Goal: Task Accomplishment & Management: Complete application form

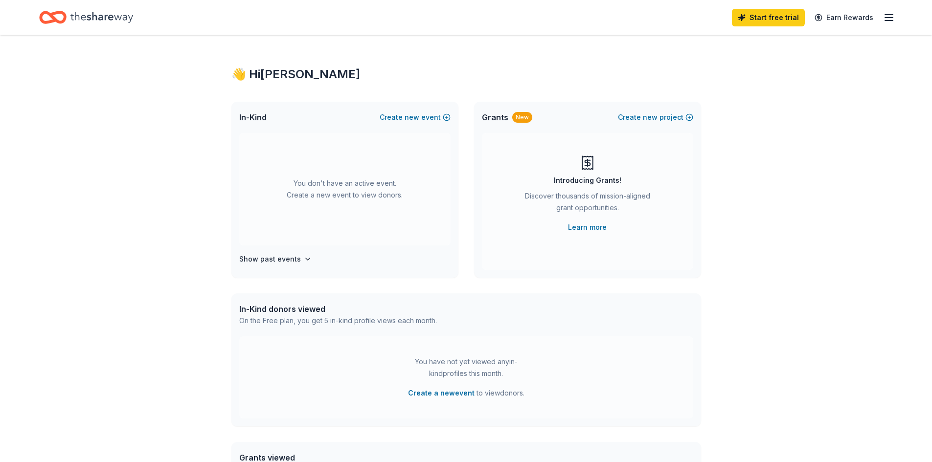
click at [884, 16] on icon "button" at bounding box center [889, 18] width 12 height 12
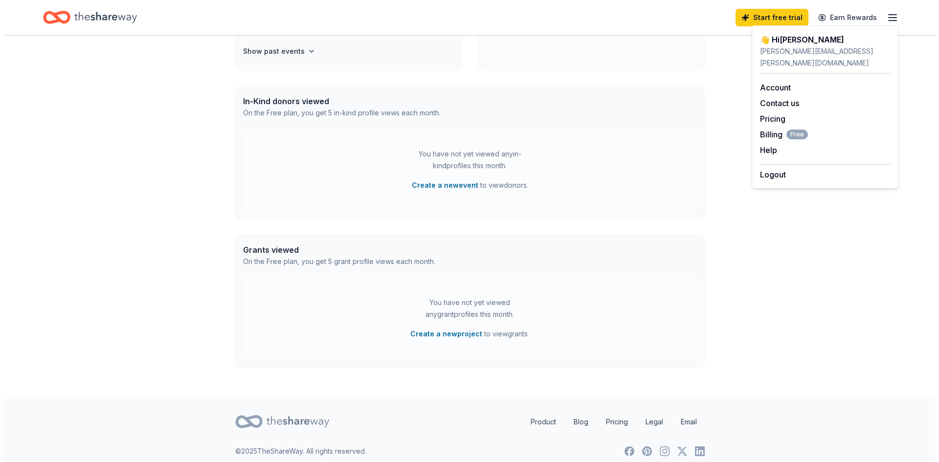
scroll to position [215, 0]
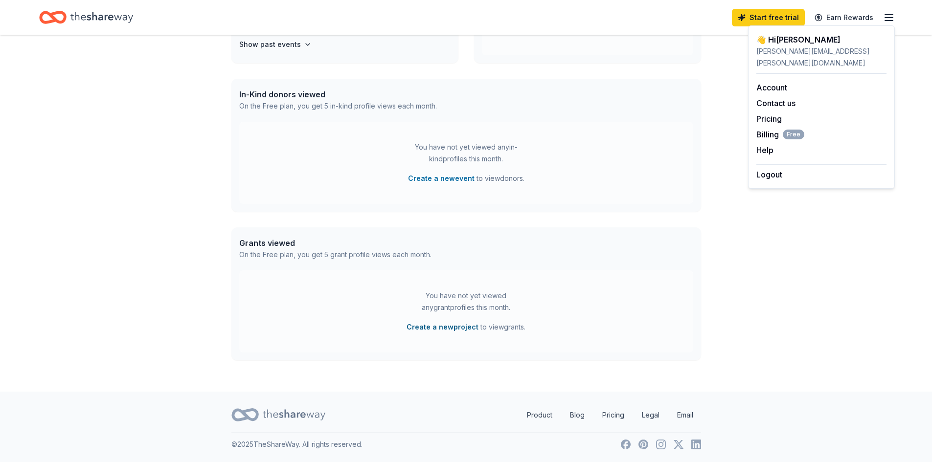
click at [415, 329] on button "Create a new project" at bounding box center [443, 327] width 72 height 12
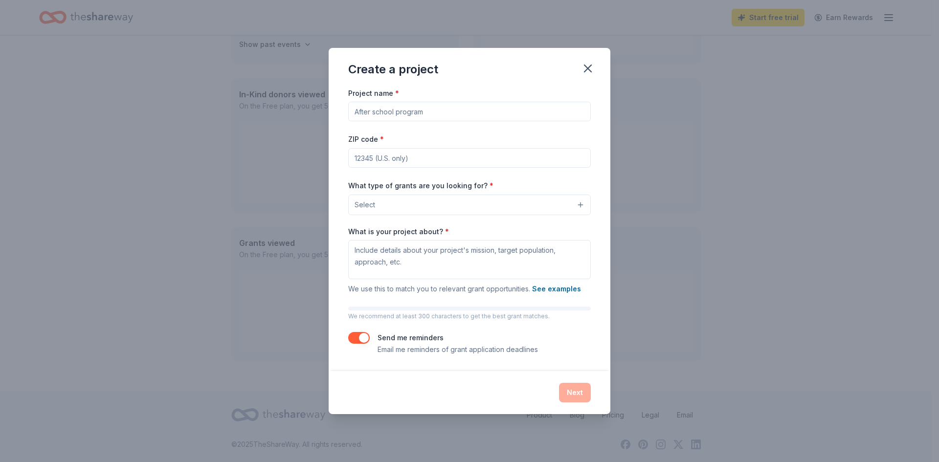
click at [413, 113] on input "Project name *" at bounding box center [469, 112] width 243 height 20
type input "Staff Giveaway"
type input "37841"
click at [393, 210] on button "Select" at bounding box center [469, 205] width 243 height 21
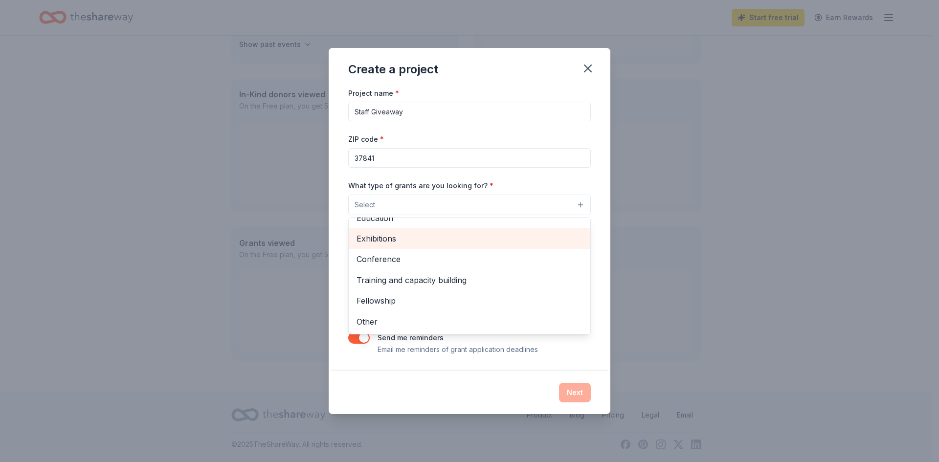
scroll to position [67, 0]
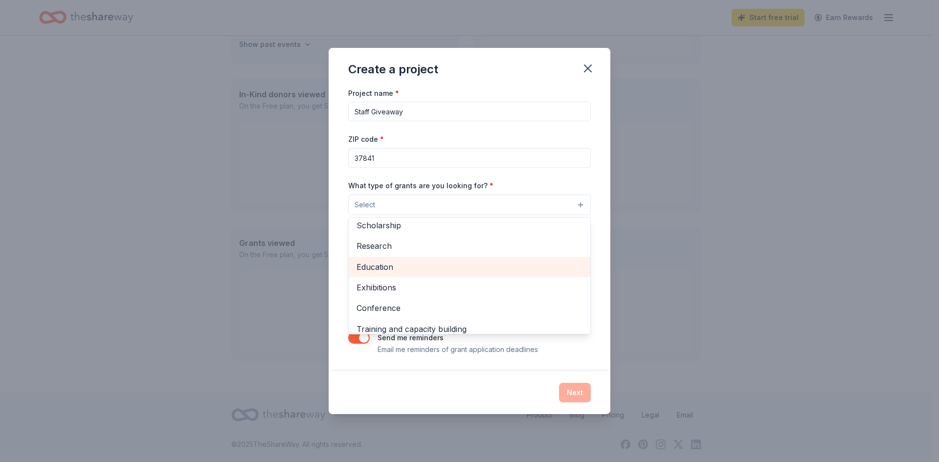
click at [380, 270] on span "Education" at bounding box center [470, 267] width 226 height 13
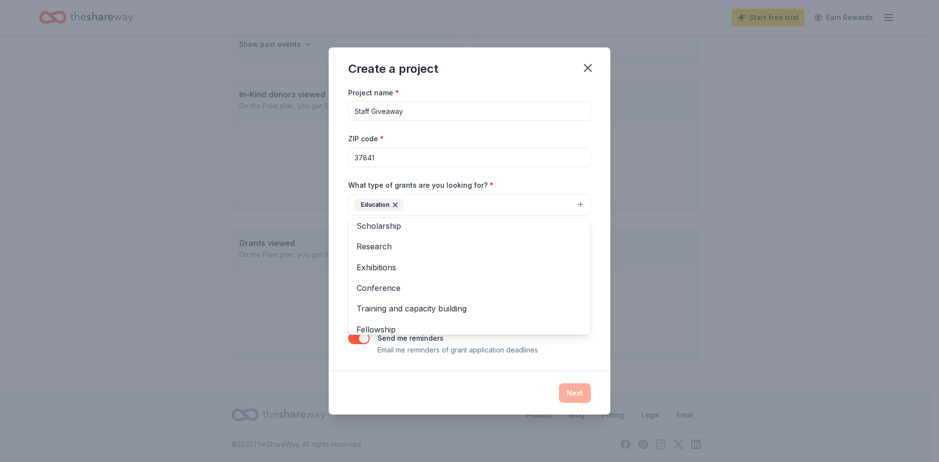
click at [414, 363] on div "Project name * Staff Giveaway ZIP code * 37841 What type of grants are you look…" at bounding box center [470, 229] width 282 height 285
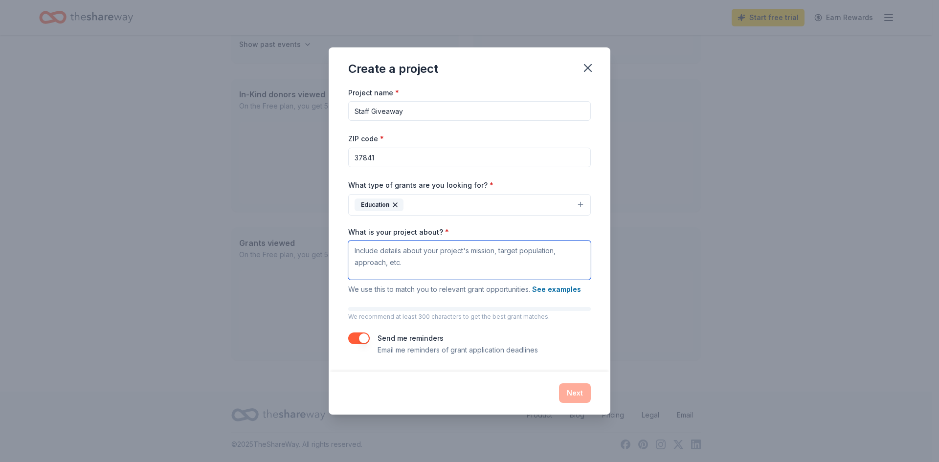
click at [381, 246] on textarea "What is your project about? *" at bounding box center [469, 260] width 243 height 39
paste textarea "I am organizing monthly giveaways to recognize and celebrate our amazing teache…"
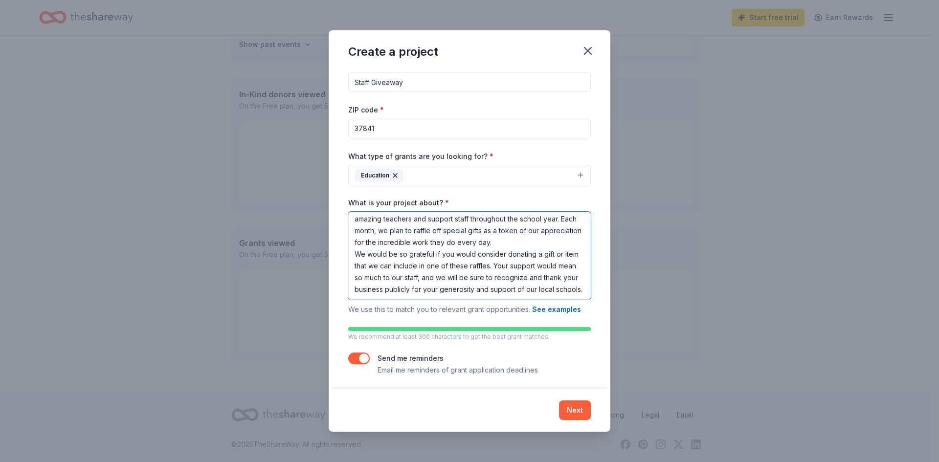
scroll to position [14, 0]
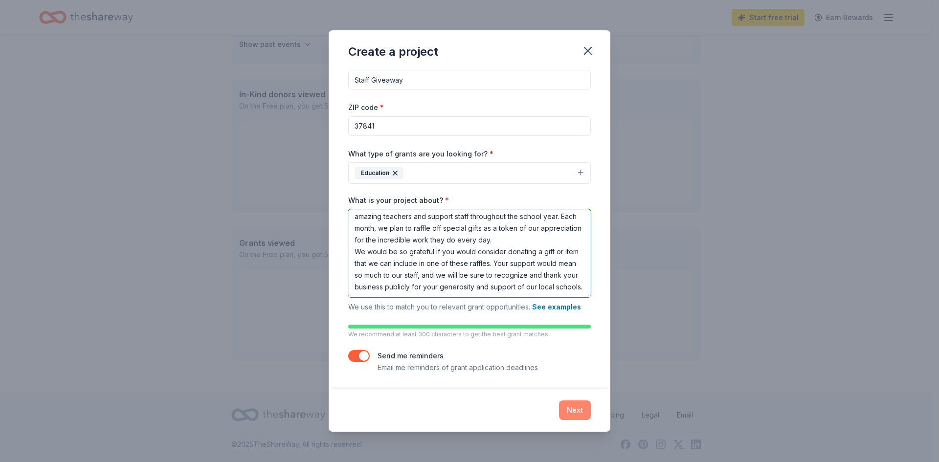
type textarea "I am organizing monthly giveaways to recognize and celebrate our amazing teache…"
click at [578, 408] on button "Next" at bounding box center [575, 411] width 32 height 20
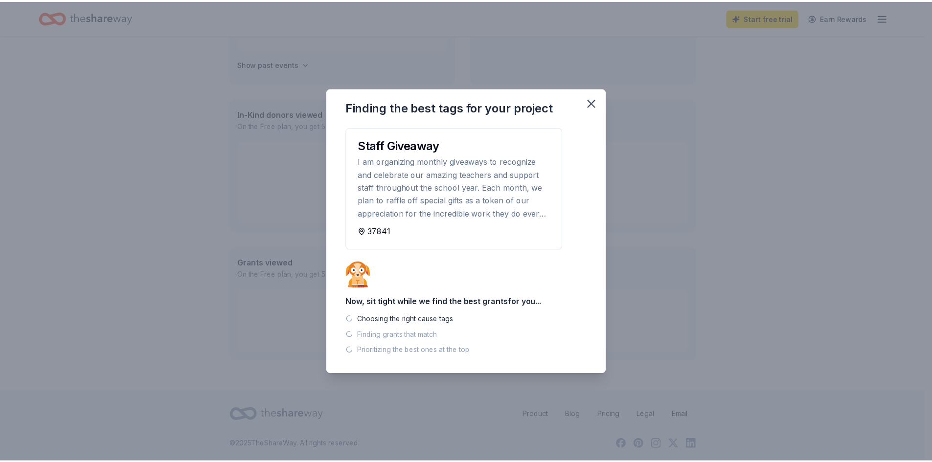
scroll to position [195, 0]
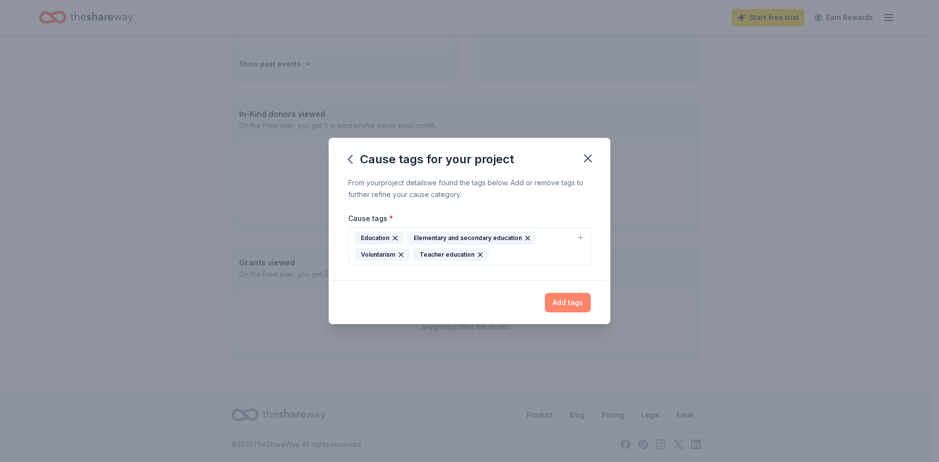
click at [574, 301] on button "Add tags" at bounding box center [568, 303] width 46 height 20
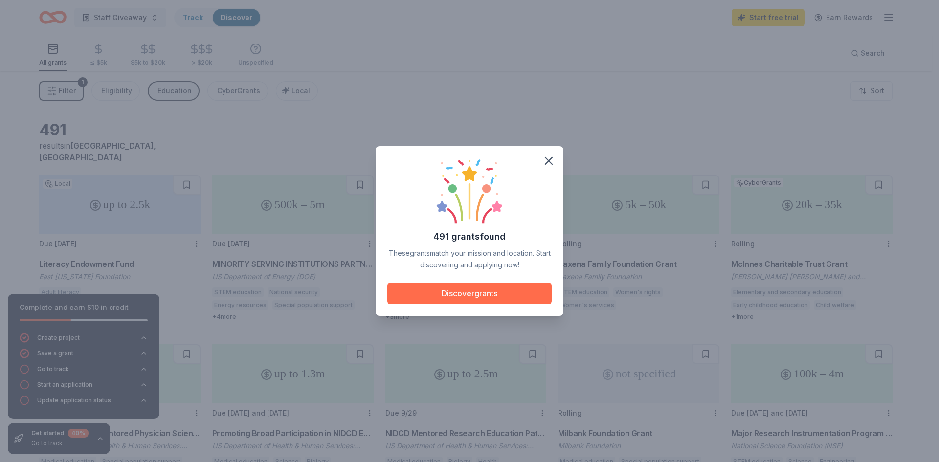
click at [496, 290] on button "Discover grants" at bounding box center [469, 294] width 164 height 22
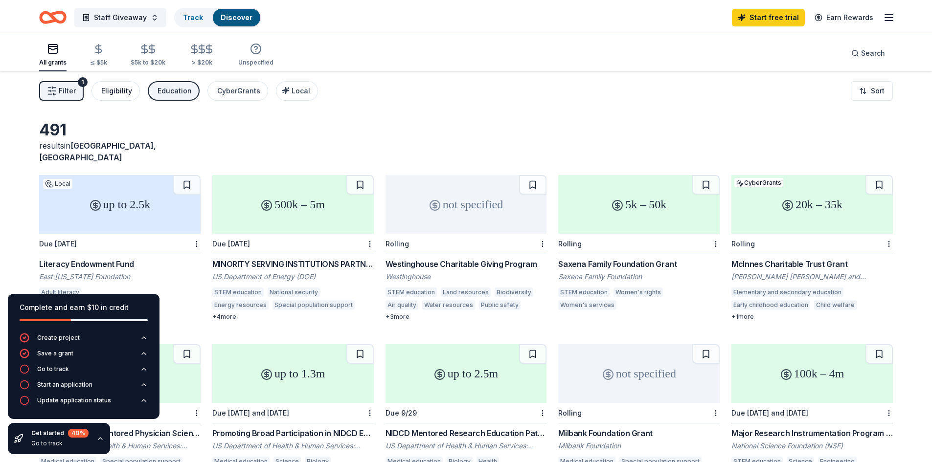
click at [106, 95] on div "Eligibility" at bounding box center [116, 91] width 31 height 12
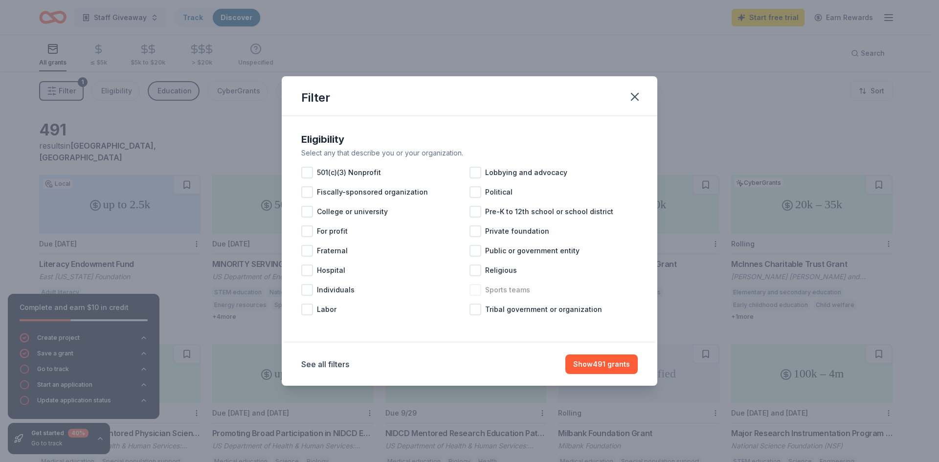
click at [473, 290] on div at bounding box center [476, 290] width 12 height 12
click at [578, 363] on button "Show 455 grants" at bounding box center [601, 365] width 73 height 20
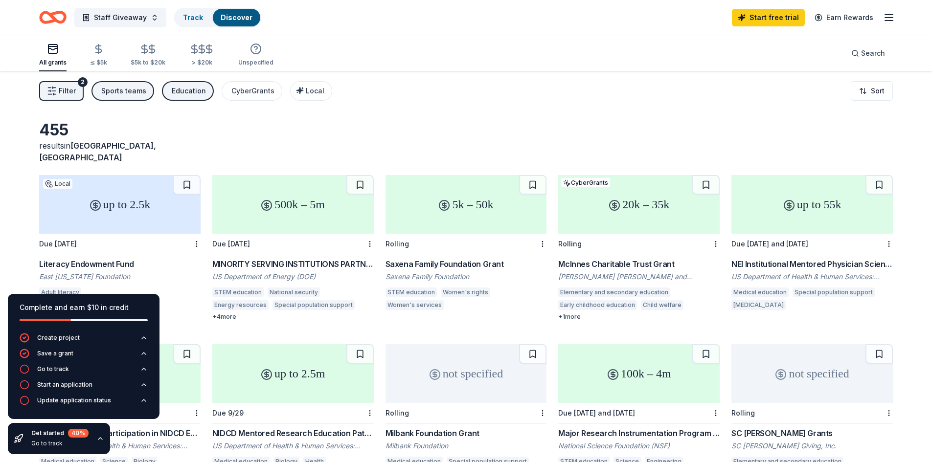
click at [54, 53] on rect "button" at bounding box center [52, 49] width 9 height 9
click at [97, 51] on icon "button" at bounding box center [98, 49] width 11 height 11
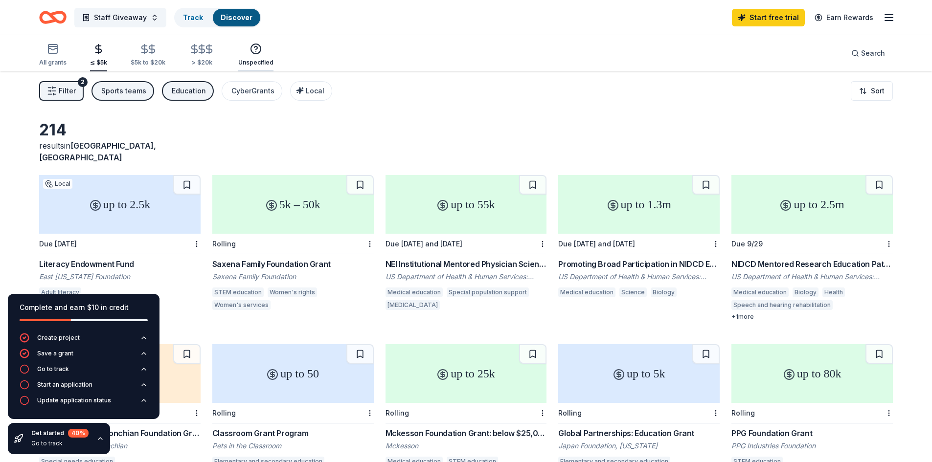
click at [244, 53] on div "button" at bounding box center [255, 49] width 35 height 12
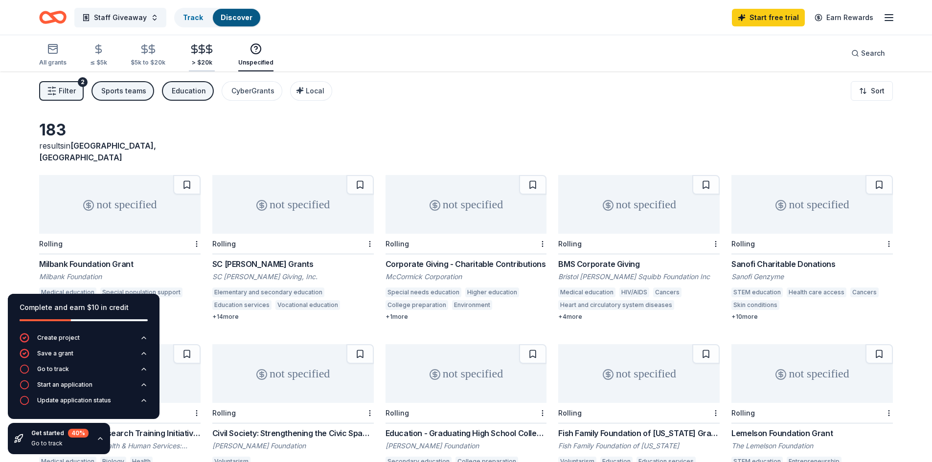
click at [204, 49] on icon "button" at bounding box center [209, 49] width 11 height 11
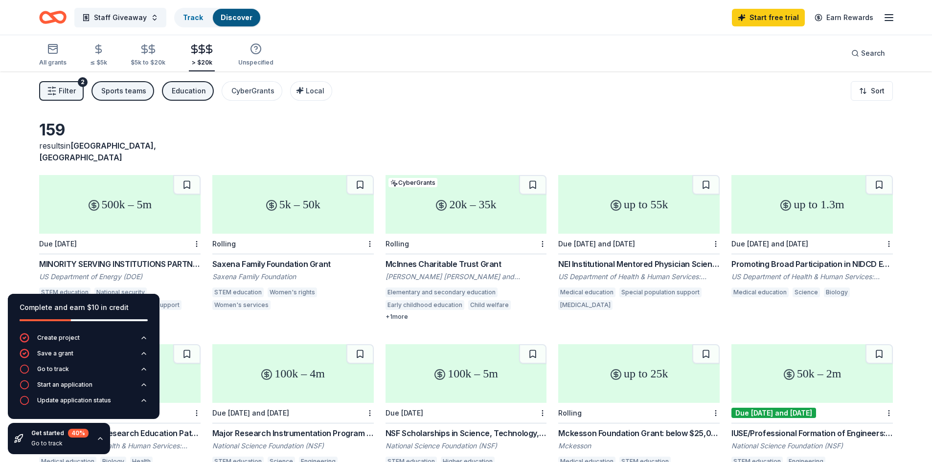
click at [889, 18] on line "button" at bounding box center [889, 18] width 8 height 0
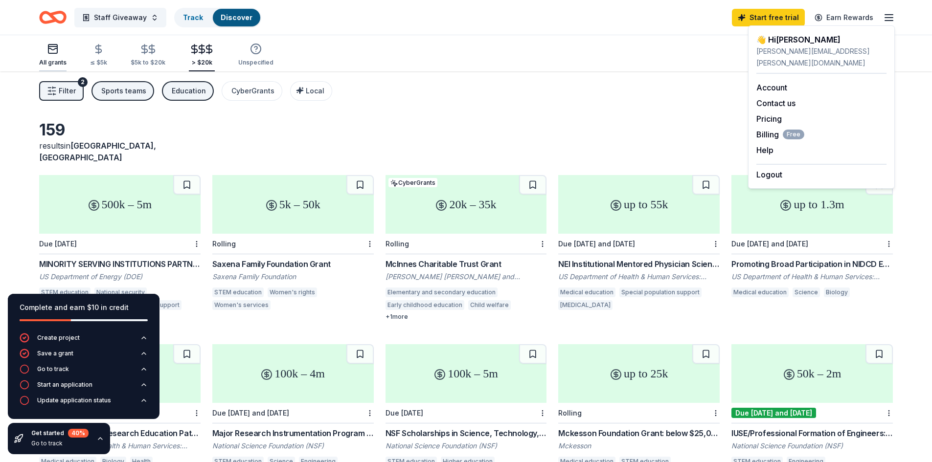
click at [46, 48] on div "button" at bounding box center [52, 49] width 27 height 12
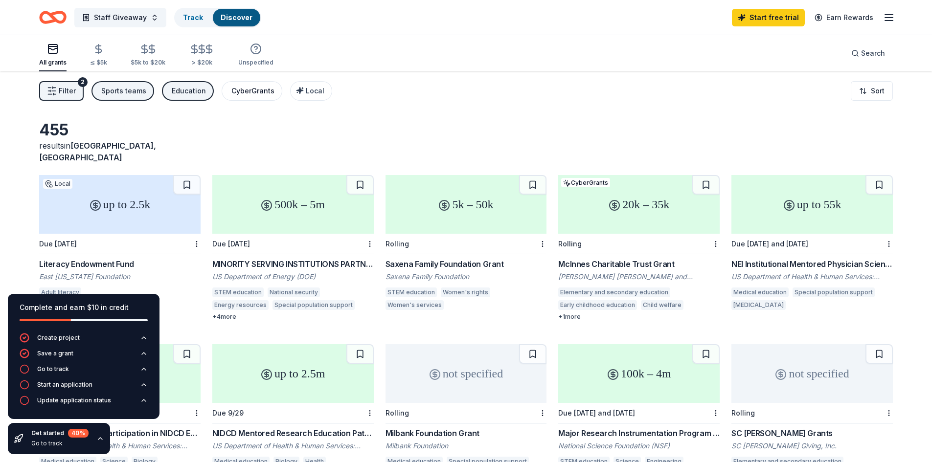
click at [252, 93] on div "CyberGrants" at bounding box center [252, 91] width 43 height 12
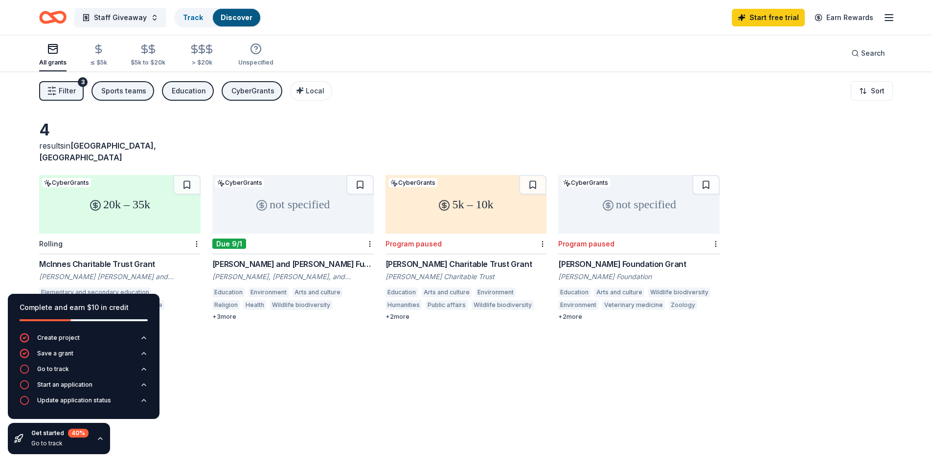
click at [197, 85] on div "Education" at bounding box center [189, 91] width 34 height 12
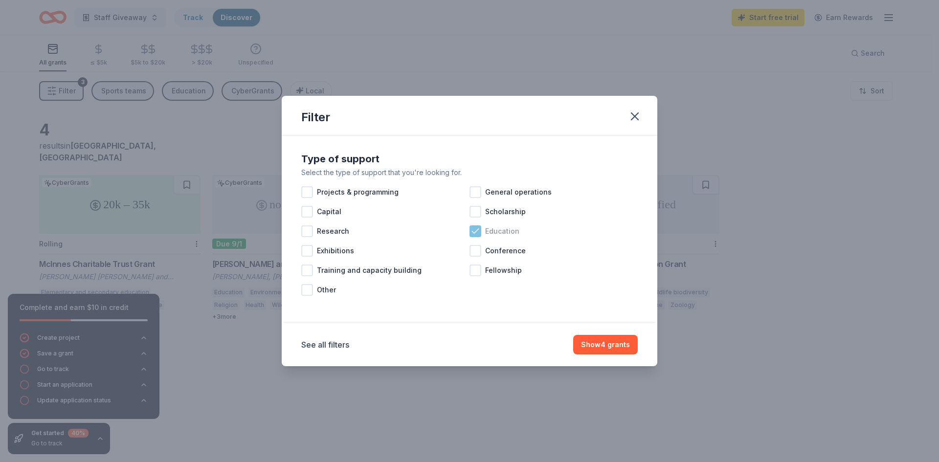
click at [470, 227] on div at bounding box center [476, 232] width 12 height 12
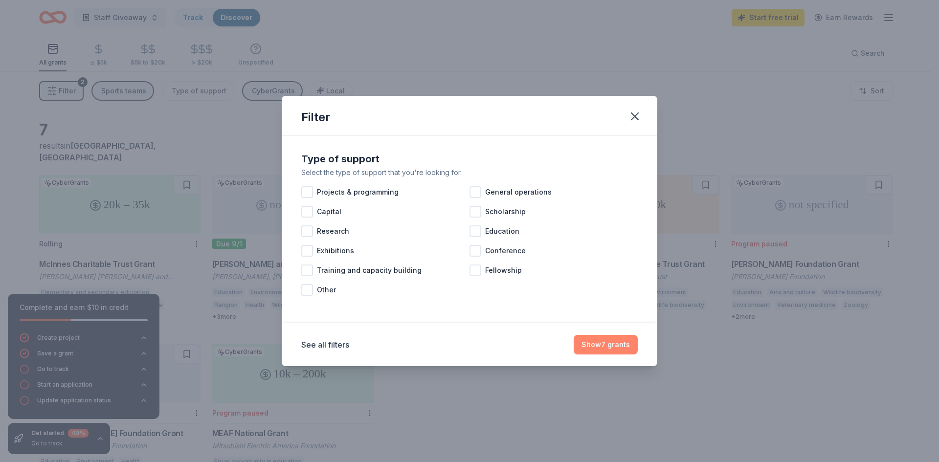
click at [599, 347] on button "Show 7 grants" at bounding box center [606, 345] width 64 height 20
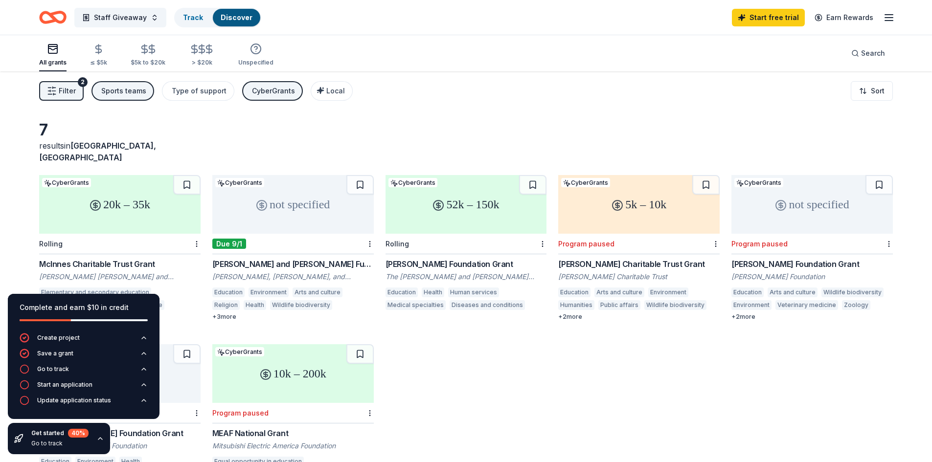
click at [261, 90] on div "CyberGrants" at bounding box center [273, 91] width 43 height 12
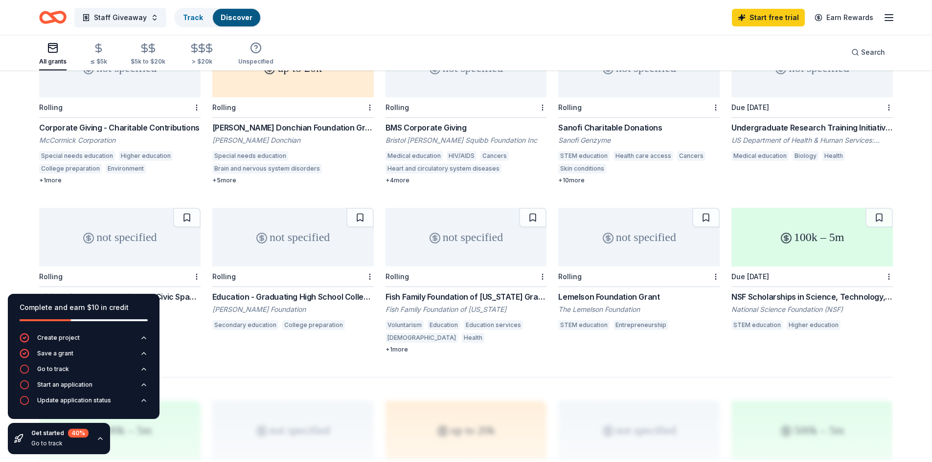
scroll to position [681, 0]
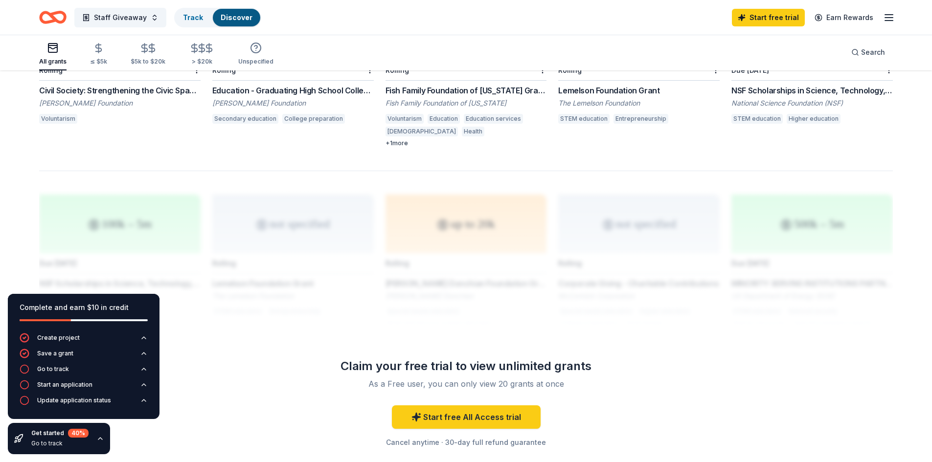
click at [889, 18] on line "button" at bounding box center [889, 18] width 8 height 0
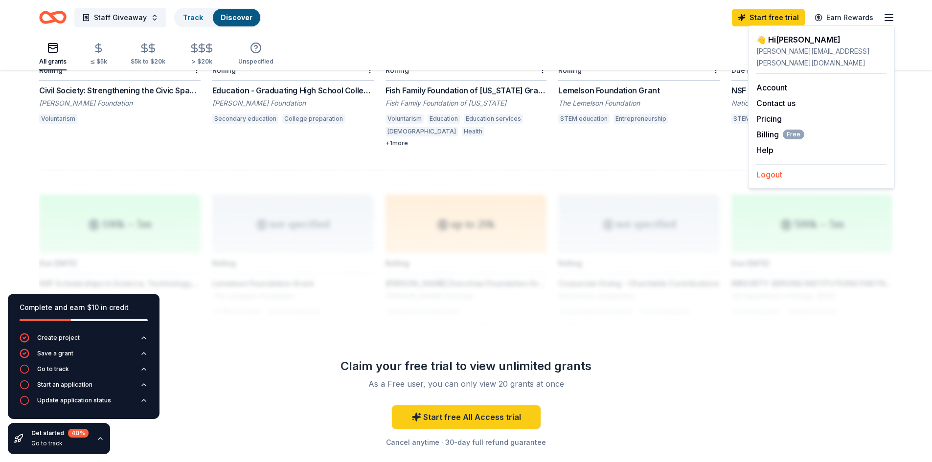
click at [766, 169] on button "Logout" at bounding box center [769, 175] width 26 height 12
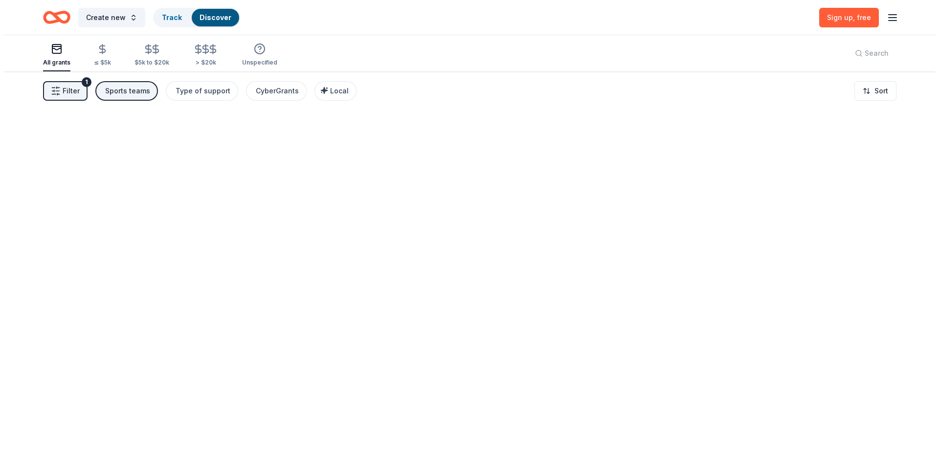
scroll to position [0, 0]
